Goal: Ask a question: Seek information or help from site administrators or community

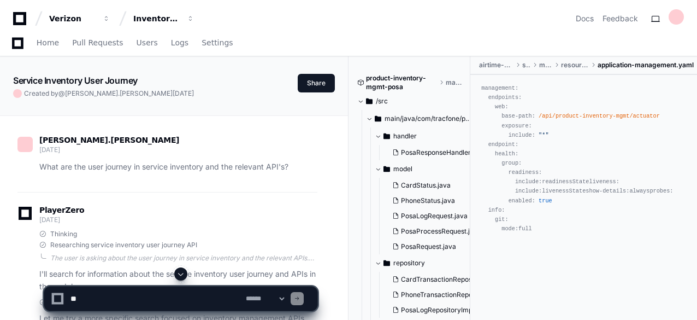
scroll to position [20797, 0]
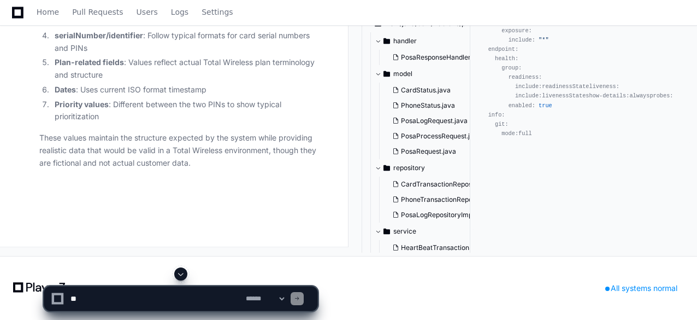
drag, startPoint x: 48, startPoint y: 11, endPoint x: 163, endPoint y: 92, distance: 140.7
click at [48, 11] on span "Home" at bounding box center [48, 12] width 22 height 7
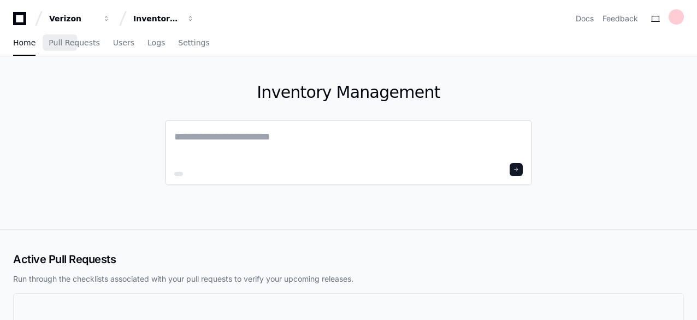
click at [232, 139] on textarea at bounding box center [348, 144] width 349 height 31
click at [96, 20] on div "Inventory Management" at bounding box center [72, 18] width 47 height 11
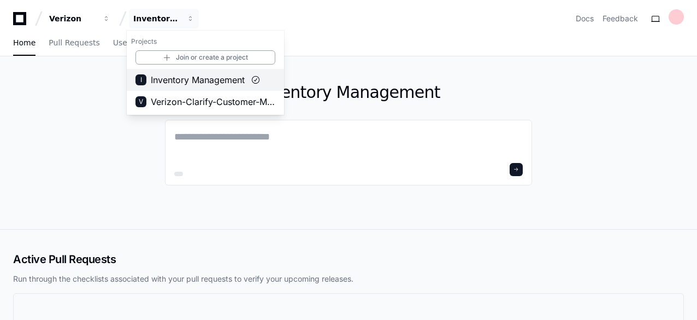
click at [207, 81] on span "Inventory Management" at bounding box center [198, 79] width 94 height 13
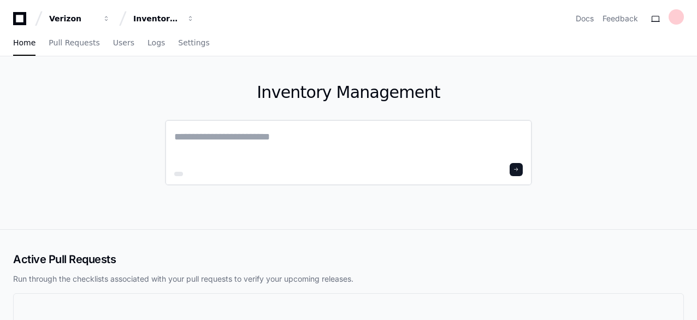
click at [205, 134] on textarea at bounding box center [348, 144] width 349 height 31
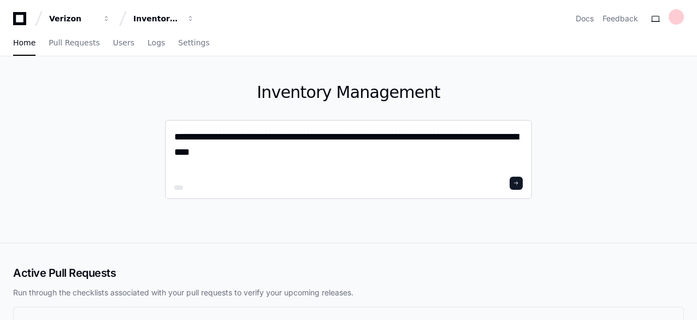
click at [465, 138] on textarea "**********" at bounding box center [348, 151] width 349 height 44
click at [492, 143] on textarea "**********" at bounding box center [348, 151] width 349 height 44
type textarea "**********"
click at [521, 187] on button at bounding box center [516, 182] width 13 height 13
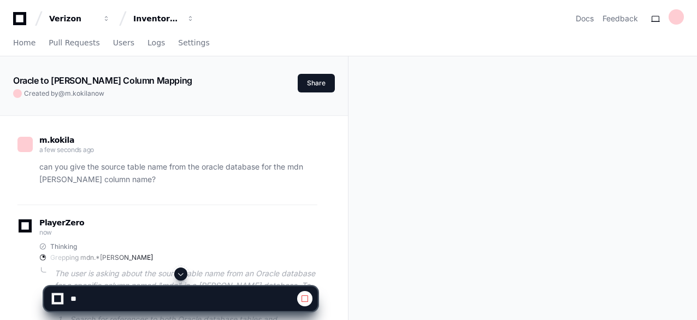
click at [184, 275] on span at bounding box center [180, 273] width 9 height 9
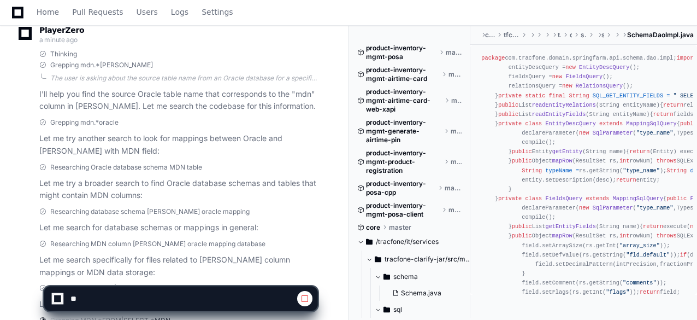
scroll to position [222, 0]
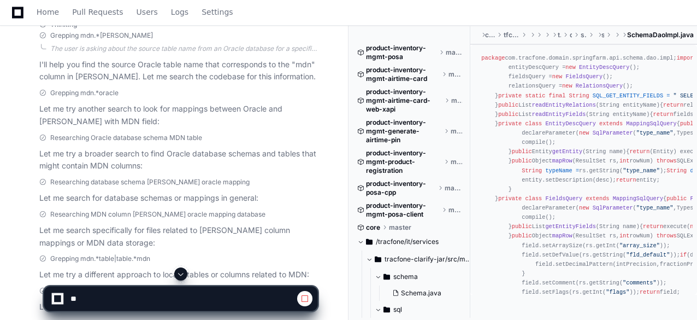
click at [231, 135] on div "Researching Oracle database schema MDN table" at bounding box center [178, 137] width 278 height 9
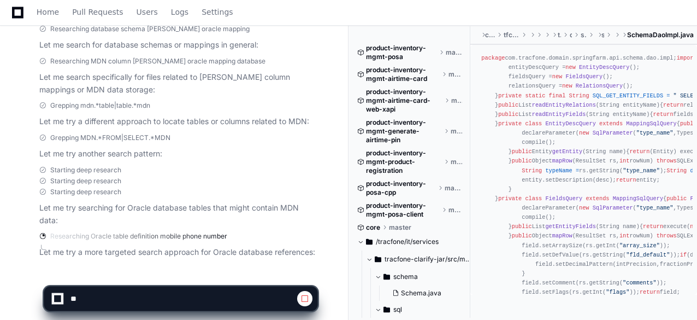
scroll to position [397, 0]
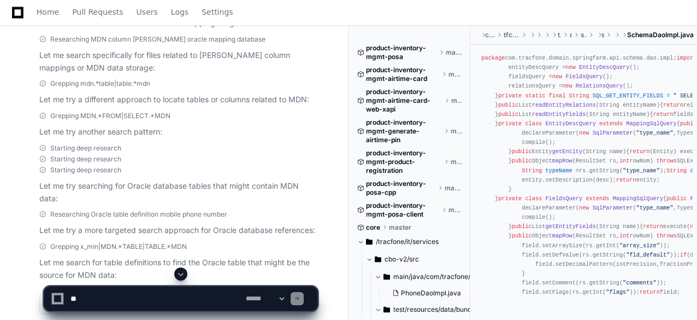
click at [270, 217] on div "Researching Oracle table definition mobile phone number" at bounding box center [178, 214] width 278 height 9
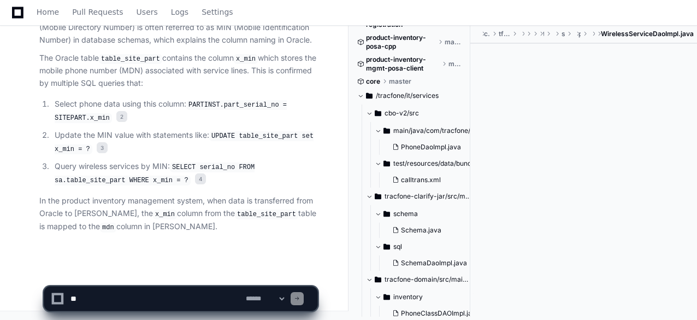
scroll to position [150, 0]
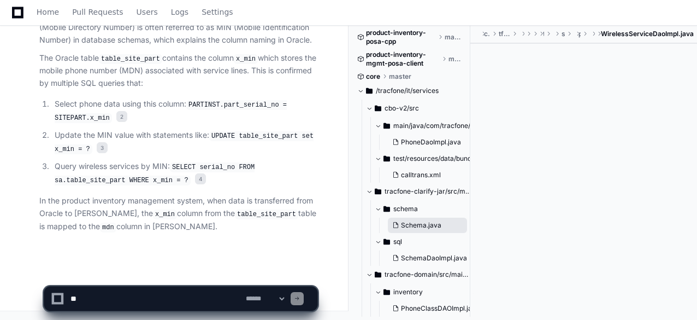
click at [426, 223] on span "Schema.java" at bounding box center [421, 225] width 40 height 9
click at [623, 64] on div at bounding box center [583, 169] width 227 height 250
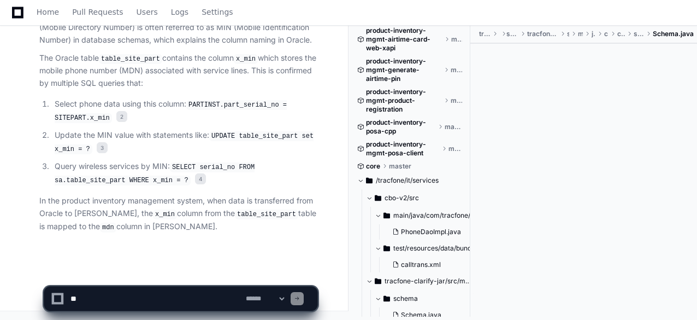
scroll to position [0, 0]
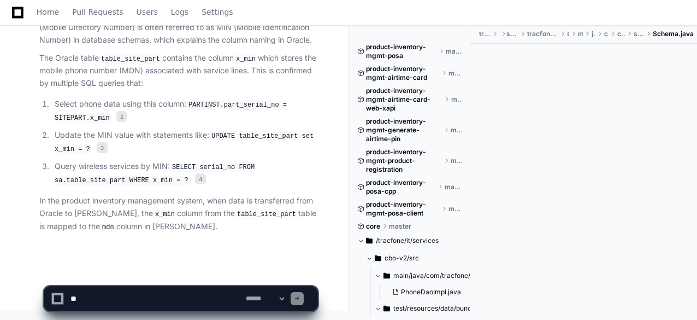
click at [127, 296] on textarea at bounding box center [155, 298] width 175 height 24
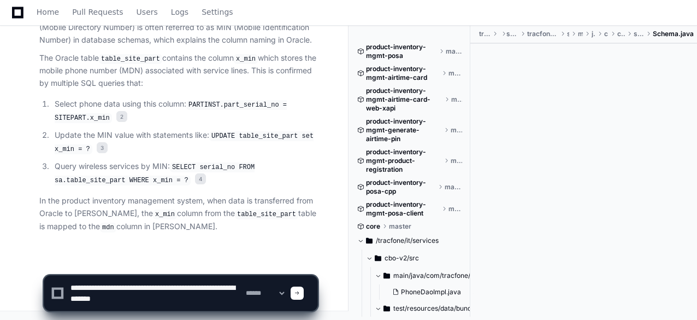
click at [169, 299] on textarea at bounding box center [155, 292] width 175 height 35
paste textarea "**********"
type textarea "**********"
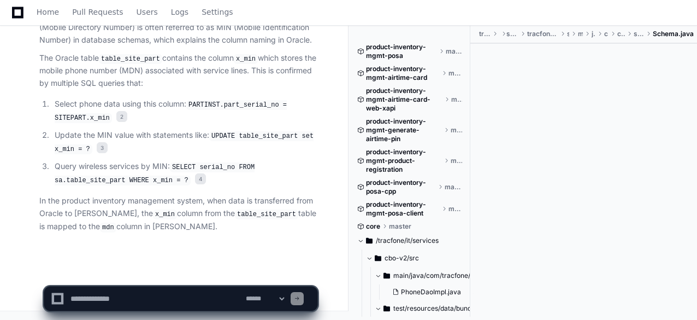
scroll to position [0, 0]
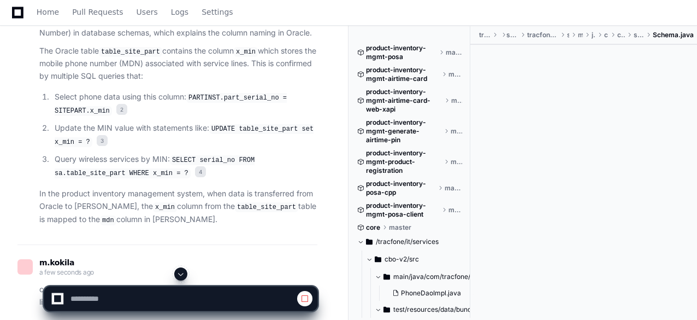
click at [179, 275] on span at bounding box center [180, 273] width 9 height 9
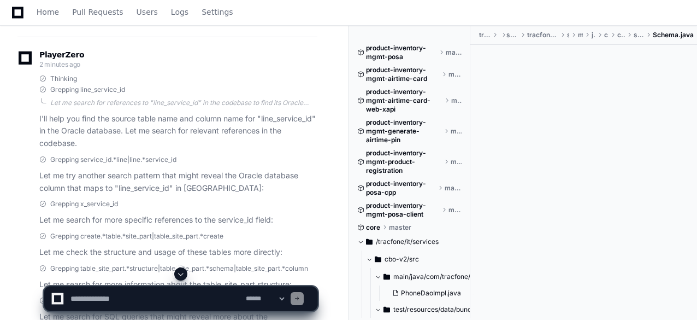
click at [240, 194] on p "Let me try another search pattern that might reveal the Oracle database column …" at bounding box center [178, 181] width 278 height 25
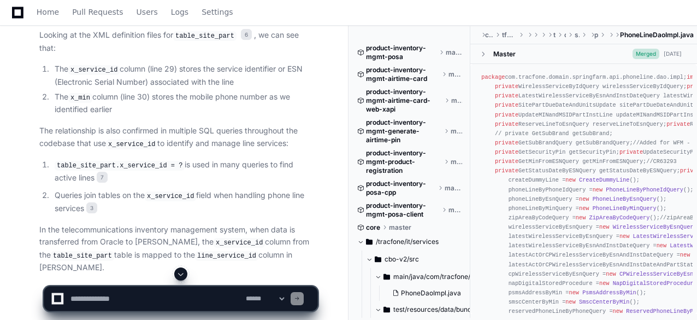
scroll to position [1583, 0]
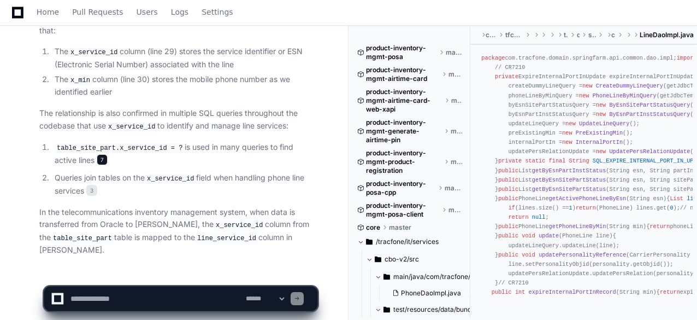
click at [97, 154] on span "7" at bounding box center [102, 159] width 11 height 11
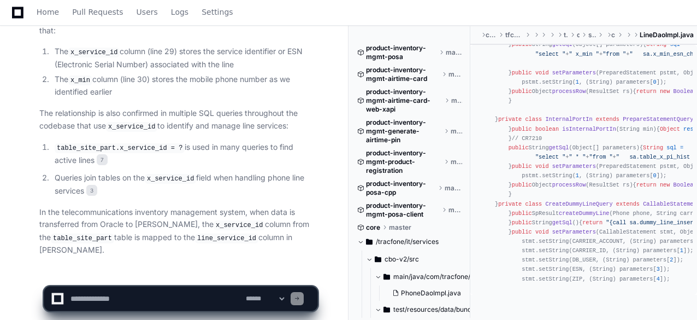
scroll to position [962, 0]
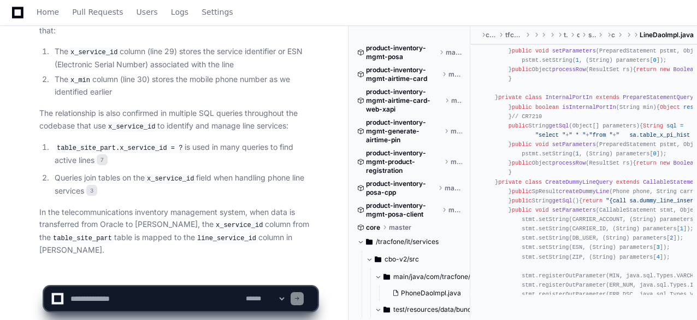
click at [251, 172] on p "Queries join tables on the x_service_id field when handling phone line services…" at bounding box center [186, 184] width 263 height 25
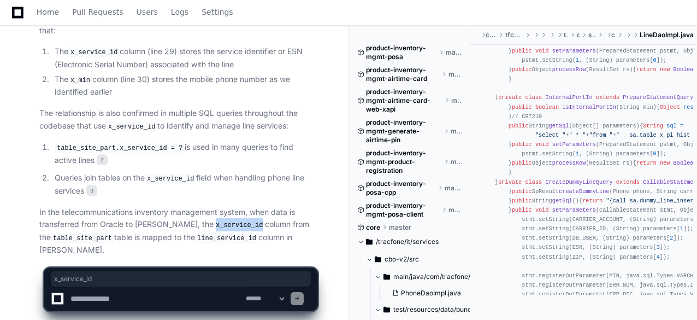
drag, startPoint x: 194, startPoint y: 203, endPoint x: 239, endPoint y: 203, distance: 44.8
click at [239, 220] on code "x_service_id" at bounding box center [239, 225] width 51 height 10
copy code "x_service_id"
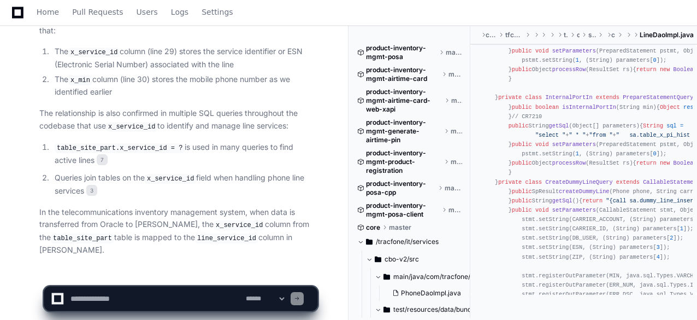
click at [316, 206] on p "In the telecommunications inventory management system, when data is transferred…" at bounding box center [178, 231] width 278 height 51
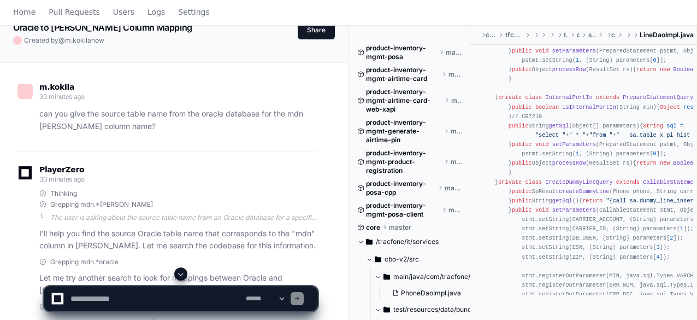
scroll to position [0, 0]
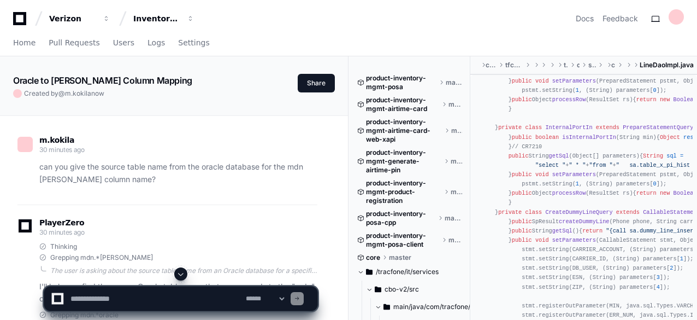
click at [257, 167] on p "can you give the source table name from the oracle database for the mdn [PERSON…" at bounding box center [178, 173] width 278 height 25
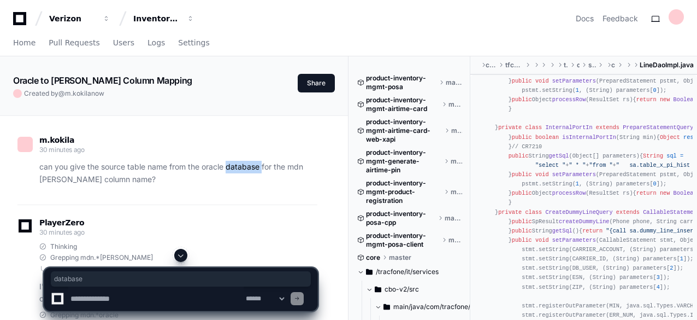
click at [257, 167] on p "can you give the source table name from the oracle database for the mdn [PERSON…" at bounding box center [178, 173] width 278 height 25
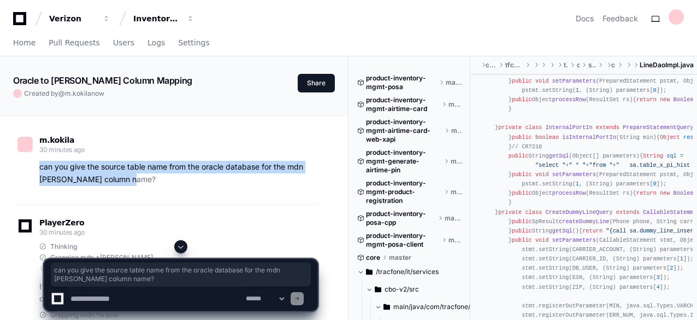
drag, startPoint x: 39, startPoint y: 167, endPoint x: 132, endPoint y: 178, distance: 93.6
click at [132, 178] on p "can you give the source table name from the oracle database for the mdn [PERSON…" at bounding box center [178, 173] width 278 height 25
copy p "can you give the source table name from the oracle database for the mdn [PERSON…"
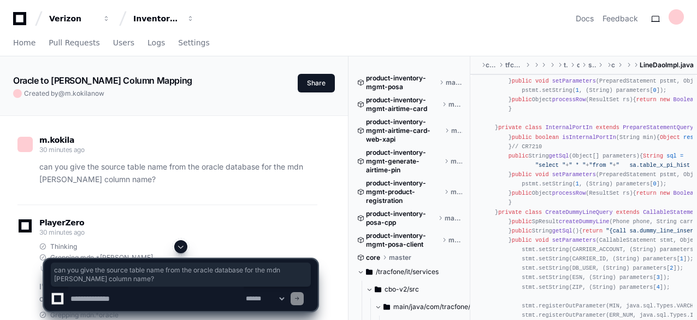
click at [119, 300] on textarea at bounding box center [155, 298] width 175 height 24
paste textarea "**********"
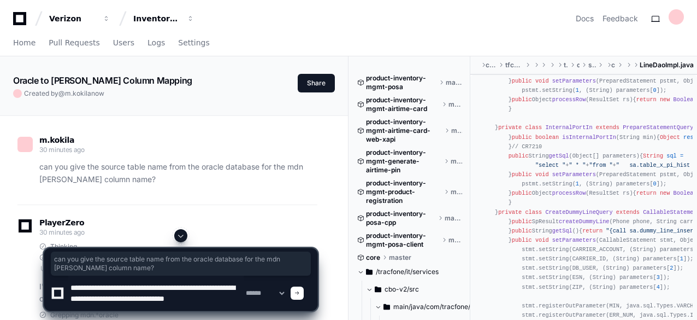
scroll to position [3, 0]
click at [200, 285] on textarea at bounding box center [155, 292] width 175 height 35
click at [132, 286] on textarea at bounding box center [155, 292] width 175 height 35
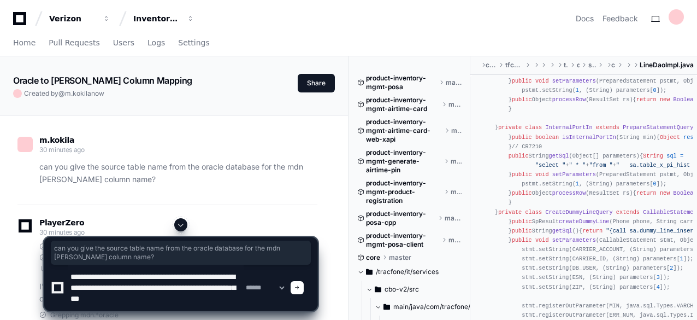
click at [155, 285] on textarea at bounding box center [155, 287] width 175 height 46
click at [70, 294] on textarea at bounding box center [155, 287] width 175 height 46
click at [169, 296] on textarea at bounding box center [155, 287] width 175 height 46
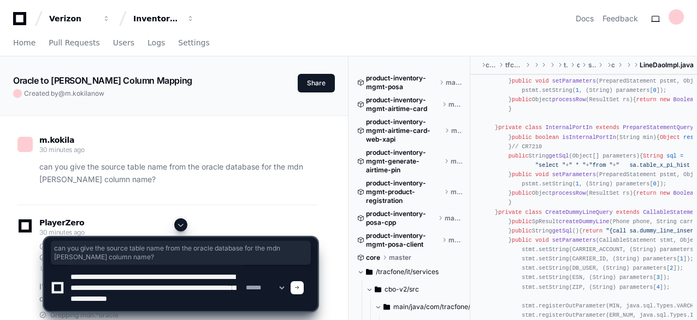
paste textarea "**********"
type textarea "**********"
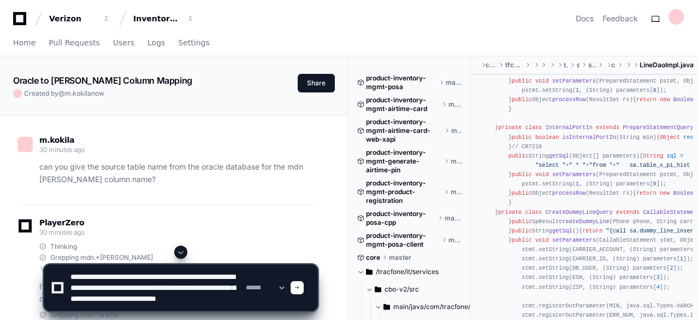
click at [304, 287] on div at bounding box center [297, 287] width 13 height 13
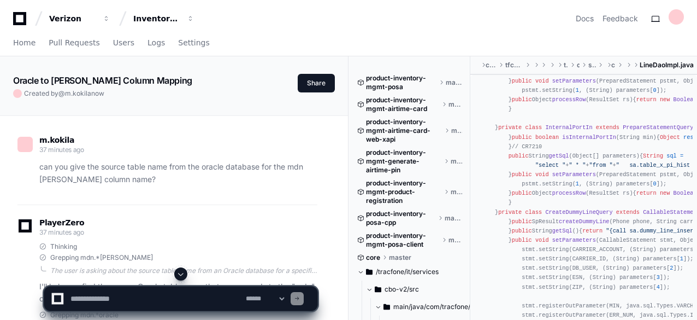
scroll to position [0, 0]
click at [181, 274] on span at bounding box center [180, 273] width 9 height 9
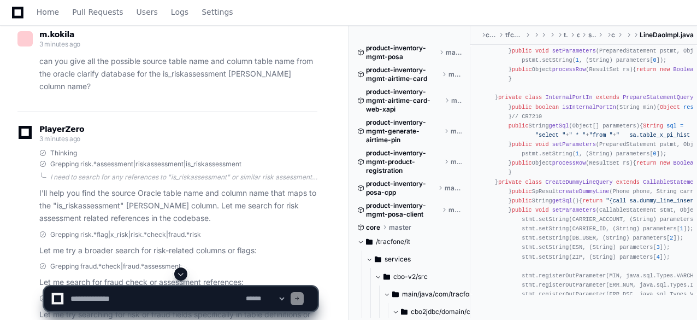
click at [184, 272] on span at bounding box center [180, 273] width 9 height 9
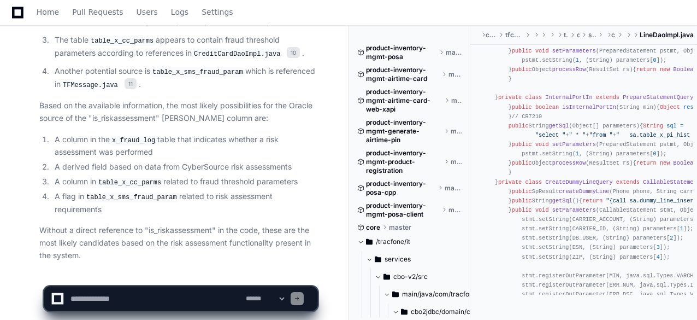
click at [237, 133] on li "A column in the x_fraud_log table that indicates whether a risk assessment was …" at bounding box center [184, 145] width 266 height 25
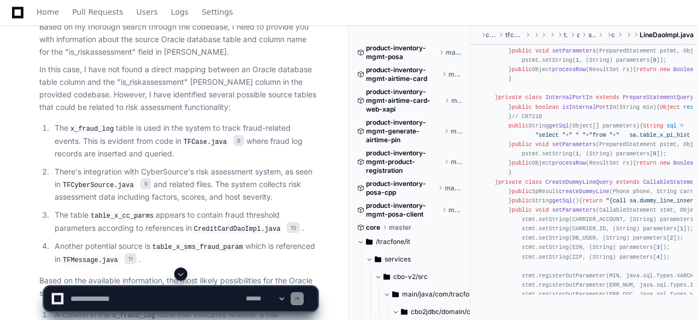
scroll to position [2440, 0]
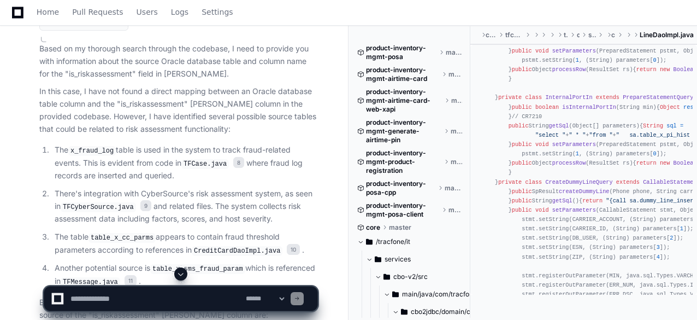
click at [312, 187] on p "There's integration with CyberSource's risk assessment system, as seen in TFCyb…" at bounding box center [186, 206] width 263 height 38
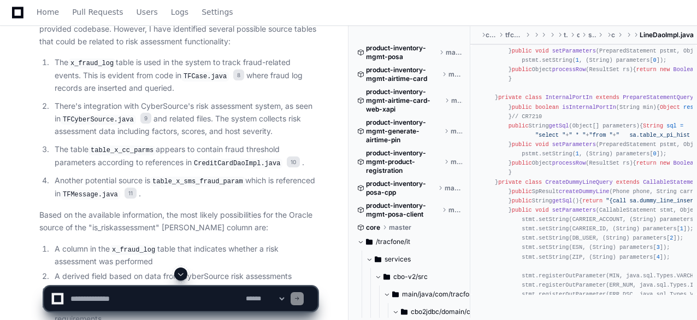
scroll to position [2549, 0]
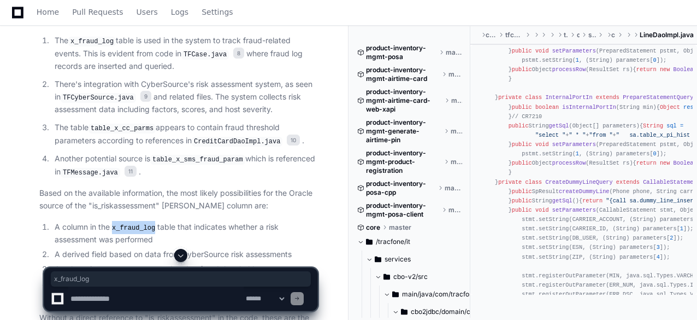
drag, startPoint x: 114, startPoint y: 199, endPoint x: 155, endPoint y: 200, distance: 41.6
click at [155, 223] on code "x_fraud_log" at bounding box center [134, 228] width 48 height 10
click at [167, 221] on li "A column in the x_fraud_log table that indicates whether a risk assessment was …" at bounding box center [184, 233] width 266 height 25
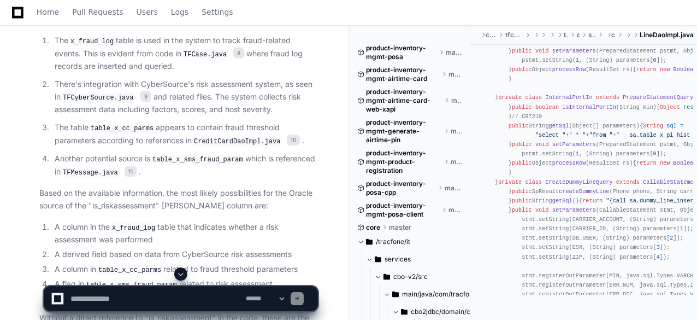
click at [167, 221] on li "A column in the x_fraud_log table that indicates whether a risk assessment was …" at bounding box center [184, 233] width 266 height 25
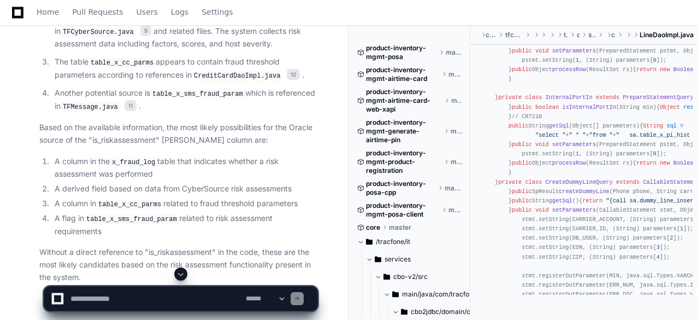
scroll to position [2593, 0]
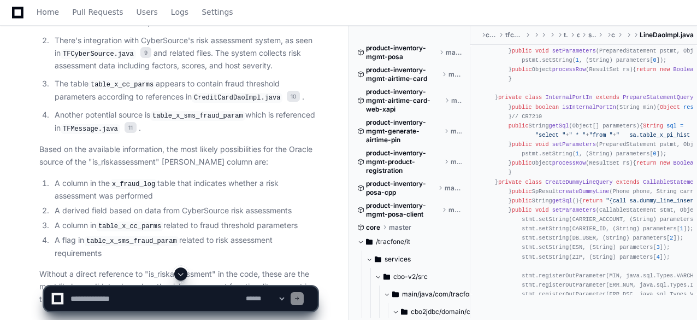
click at [189, 108] on article "Based on my thorough search through the codebase, I need to provide you with in…" at bounding box center [178, 97] width 278 height 415
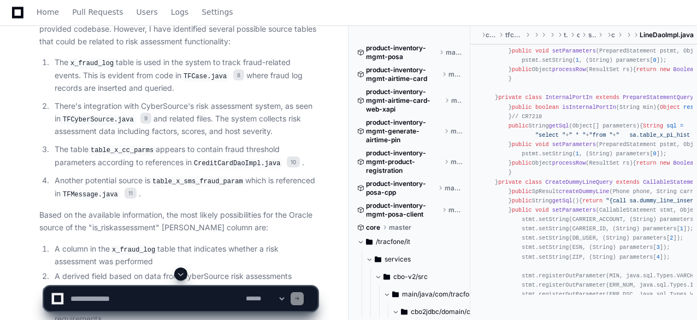
scroll to position [2549, 0]
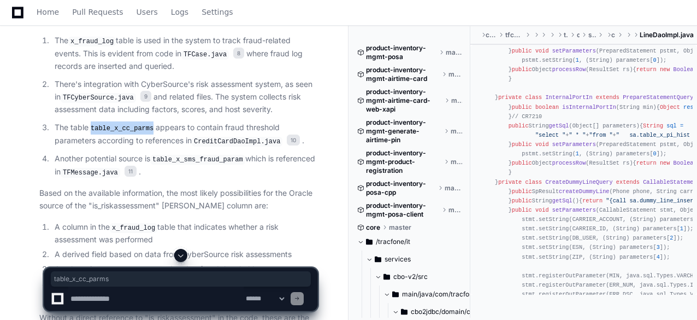
drag, startPoint x: 91, startPoint y: 101, endPoint x: 151, endPoint y: 102, distance: 59.5
click at [151, 123] on code "table_x_cc_parms" at bounding box center [122, 128] width 67 height 10
copy code "table_x_cc_parms"
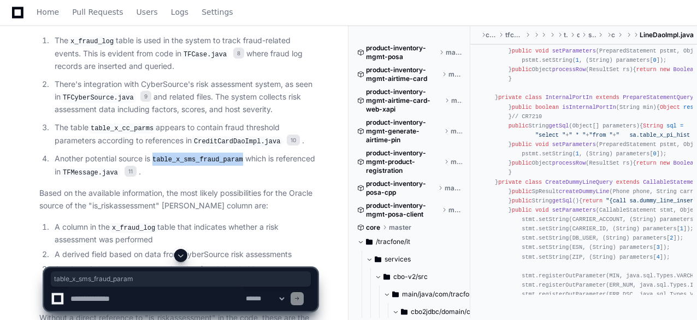
drag, startPoint x: 155, startPoint y: 131, endPoint x: 239, endPoint y: 134, distance: 83.6
click at [239, 155] on code "table_x_sms_fraud_param" at bounding box center [197, 160] width 95 height 10
copy code "table_x_sms_fraud_param"
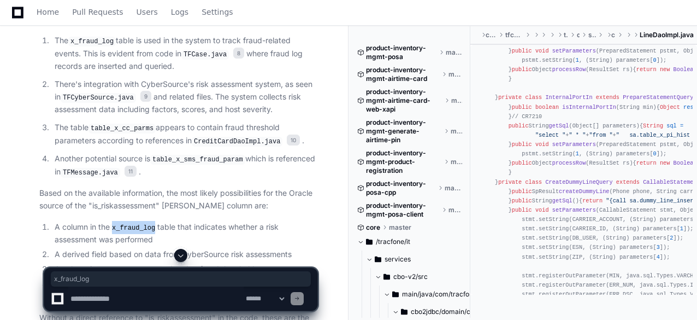
drag, startPoint x: 115, startPoint y: 199, endPoint x: 155, endPoint y: 202, distance: 39.4
click at [155, 223] on code "x_fraud_log" at bounding box center [134, 228] width 48 height 10
copy code "x_fraud_log"
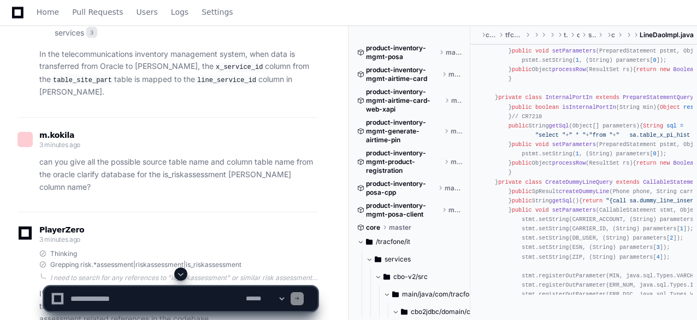
scroll to position [1762, 0]
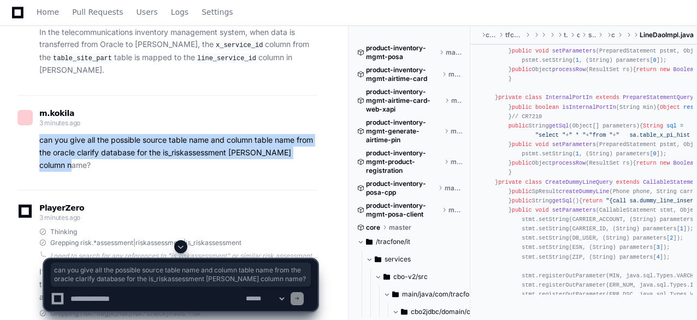
drag, startPoint x: 38, startPoint y: 117, endPoint x: 65, endPoint y: 139, distance: 34.6
click at [65, 139] on div "can you give all the possible source table name and column table name from the …" at bounding box center [167, 152] width 300 height 37
copy p "can you give all the possible source table name and column table name from the …"
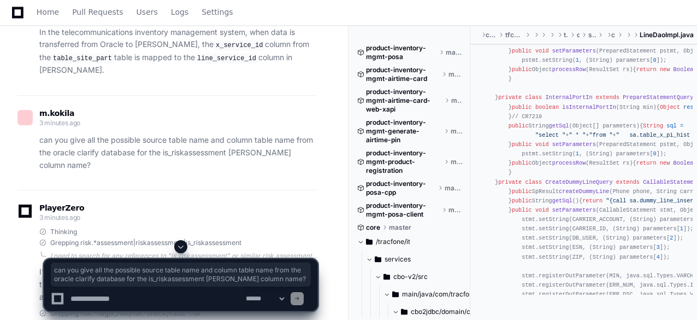
click at [89, 299] on textarea at bounding box center [155, 298] width 175 height 24
paste textarea "**********"
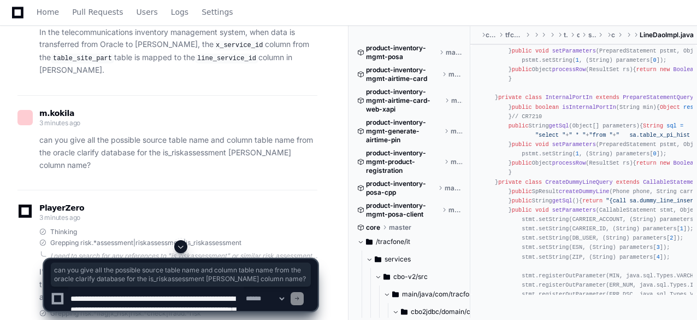
scroll to position [3, 0]
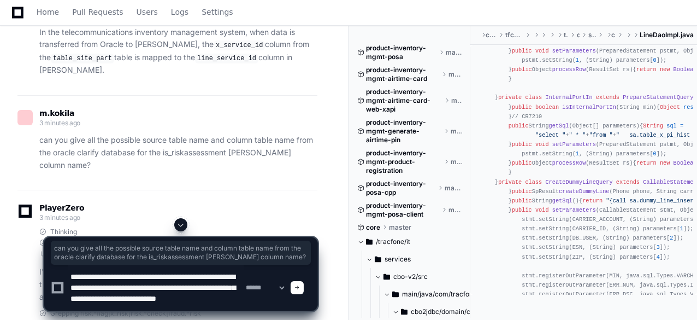
click at [178, 295] on textarea at bounding box center [155, 287] width 175 height 46
paste textarea
type textarea "**********"
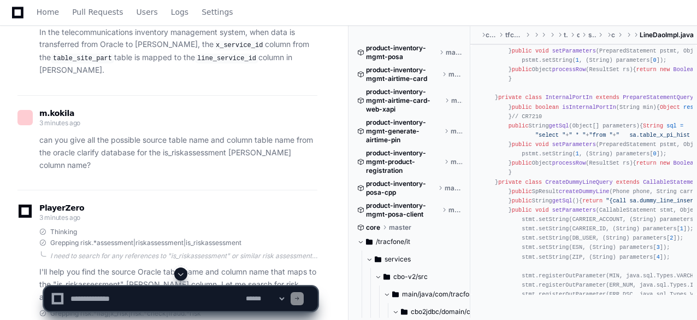
scroll to position [0, 0]
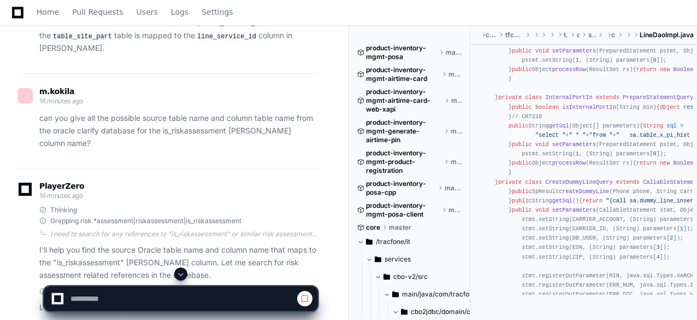
scroll to position [1806, 0]
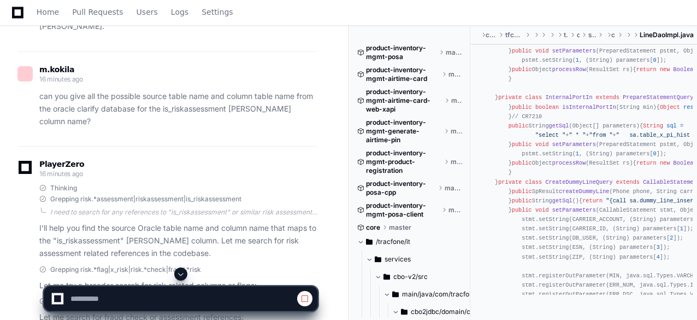
click at [179, 276] on span at bounding box center [180, 273] width 9 height 9
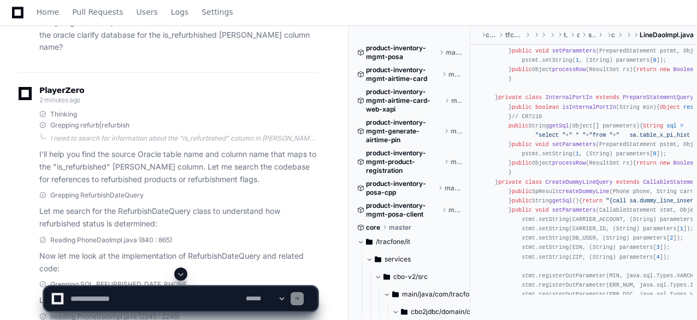
click at [180, 235] on div "Reading PhoneDaoImpl.java (840 : 865)" at bounding box center [178, 239] width 278 height 9
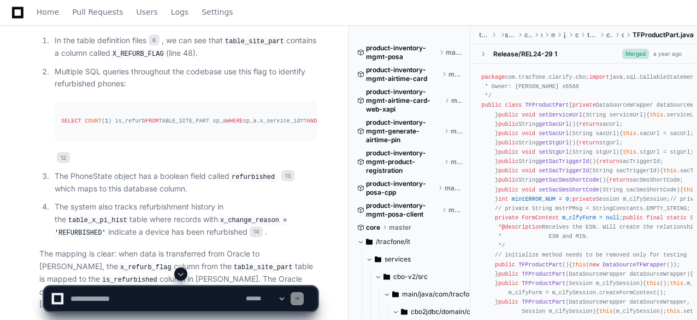
scroll to position [3600, 0]
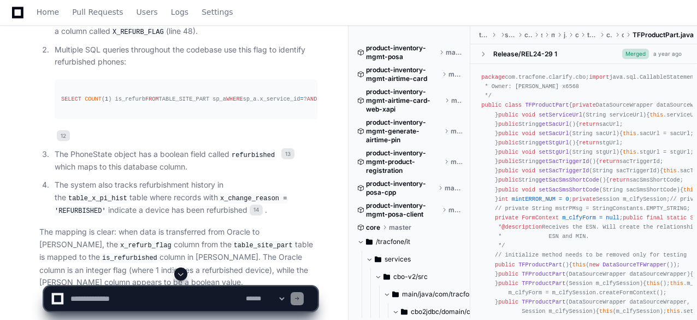
click at [207, 148] on p "The PhoneState object has a boolean field called refurbished 13 which maps to t…" at bounding box center [186, 160] width 263 height 25
click at [118, 240] on code "x_refurb_flag" at bounding box center [146, 245] width 56 height 10
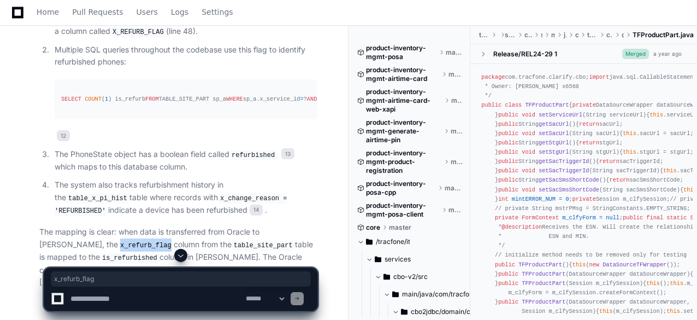
click at [118, 240] on code "x_refurb_flag" at bounding box center [146, 245] width 56 height 10
copy code "x_refurb_flag"
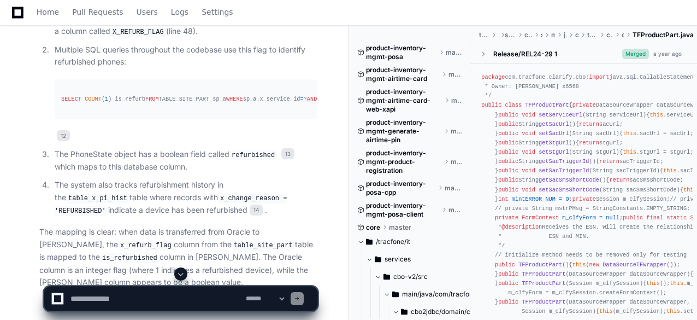
click at [261, 179] on p "The system also tracks refurbishment history in the table_x_pi_hist table where…" at bounding box center [186, 198] width 263 height 38
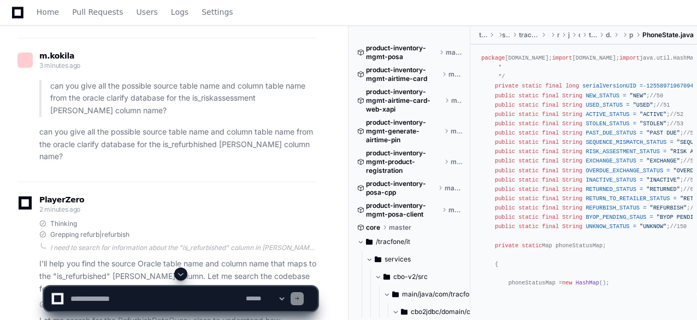
scroll to position [2792, 0]
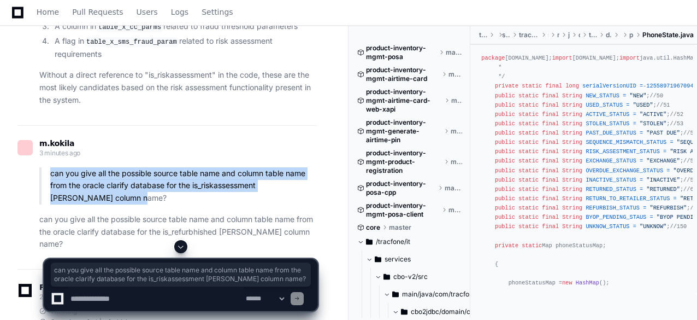
drag, startPoint x: 49, startPoint y: 145, endPoint x: 103, endPoint y: 173, distance: 60.8
click at [103, 173] on blockquote "can you give all the possible source table name and column table name from the …" at bounding box center [178, 185] width 278 height 37
copy p "can you give all the possible source table name and column table name from the …"
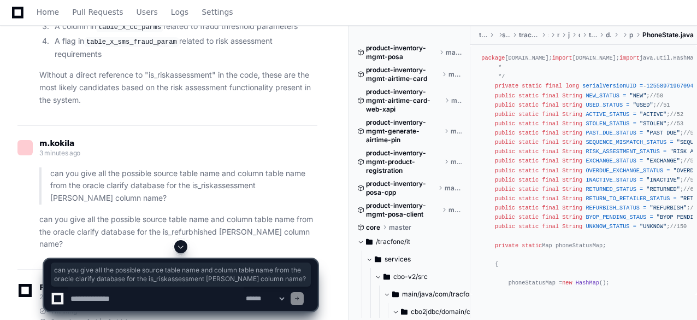
click at [109, 301] on textarea at bounding box center [155, 298] width 175 height 24
paste textarea "**********"
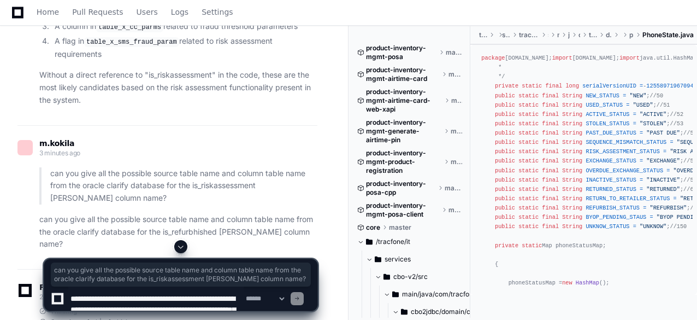
scroll to position [3, 0]
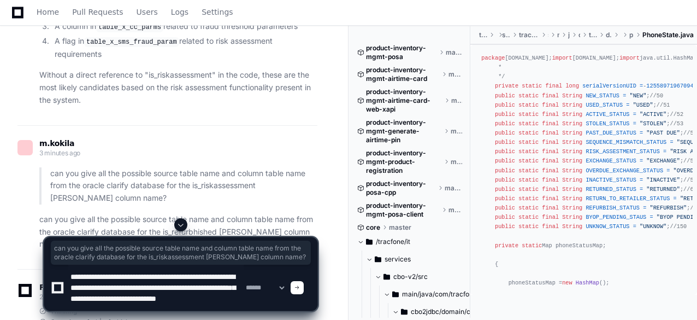
click at [180, 296] on textarea at bounding box center [155, 287] width 175 height 46
paste textarea "**********"
type textarea "**********"
click at [300, 288] on span at bounding box center [296, 287] width 5 height 5
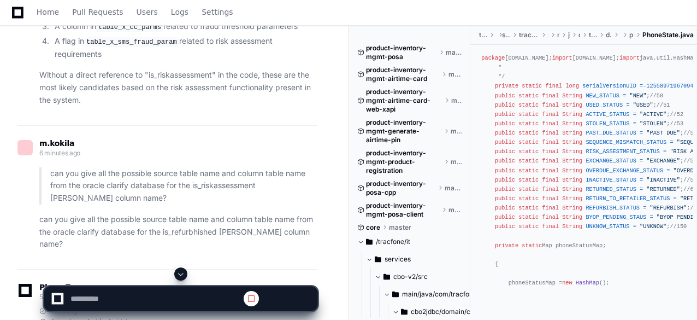
scroll to position [0, 0]
click at [180, 272] on span at bounding box center [180, 273] width 9 height 9
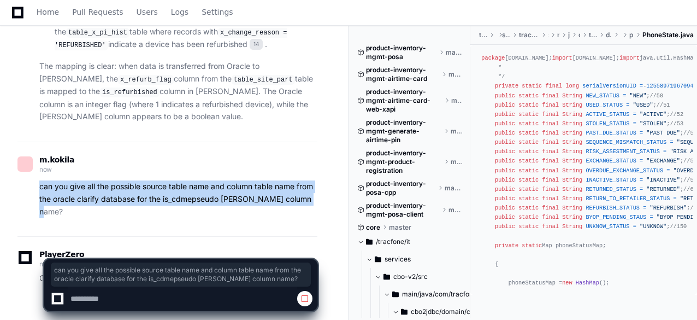
drag, startPoint x: 38, startPoint y: 148, endPoint x: 315, endPoint y: 163, distance: 276.9
click at [315, 180] on div "can you give all the possible source table name and column table name from the …" at bounding box center [167, 198] width 300 height 37
copy p "can you give all the possible source table name and column table name from the …"
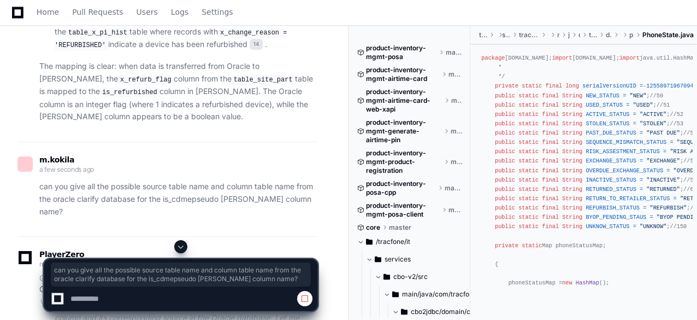
click at [183, 247] on span at bounding box center [180, 246] width 9 height 9
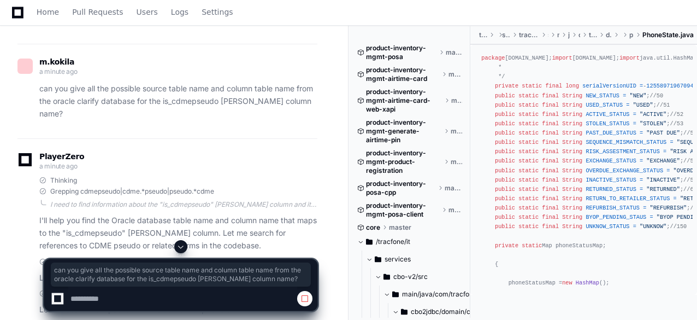
click at [181, 246] on span at bounding box center [180, 246] width 9 height 9
